Goal: Task Accomplishment & Management: Manage account settings

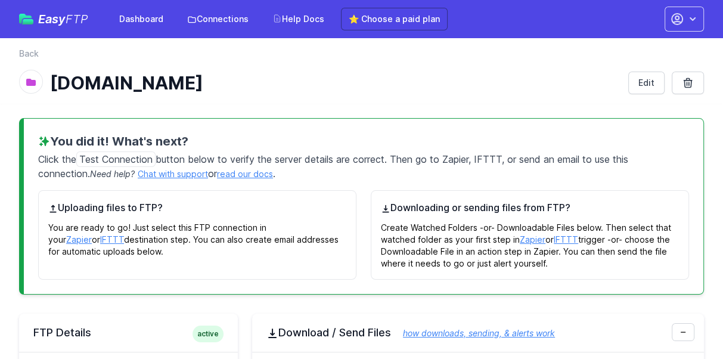
click at [691, 23] on icon "button" at bounding box center [693, 19] width 12 height 12
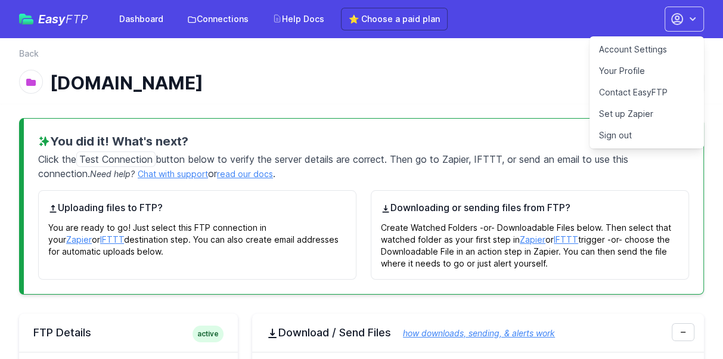
click at [642, 49] on link "Account Settings" at bounding box center [647, 49] width 114 height 21
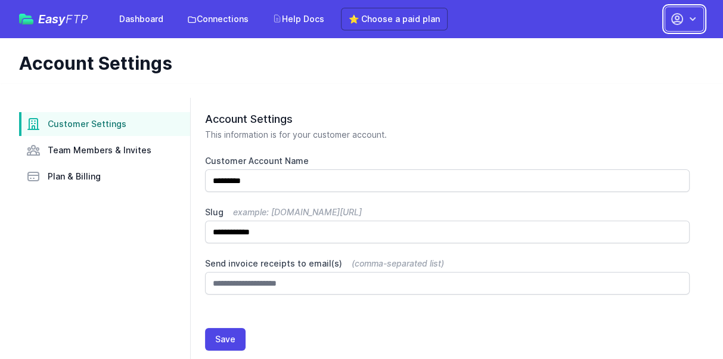
click at [692, 24] on icon "button" at bounding box center [693, 19] width 12 height 12
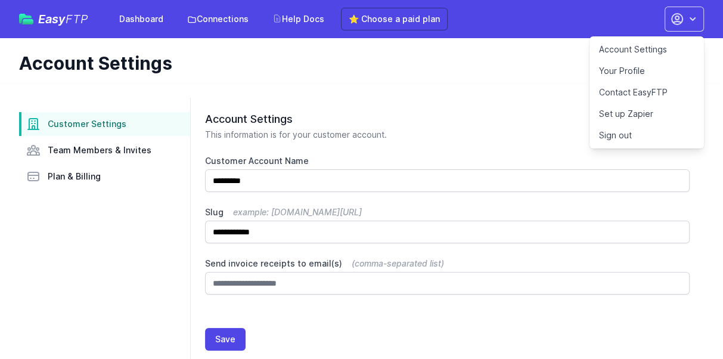
click at [631, 135] on link "Sign out" at bounding box center [647, 135] width 114 height 21
